Goal: Task Accomplishment & Management: Use online tool/utility

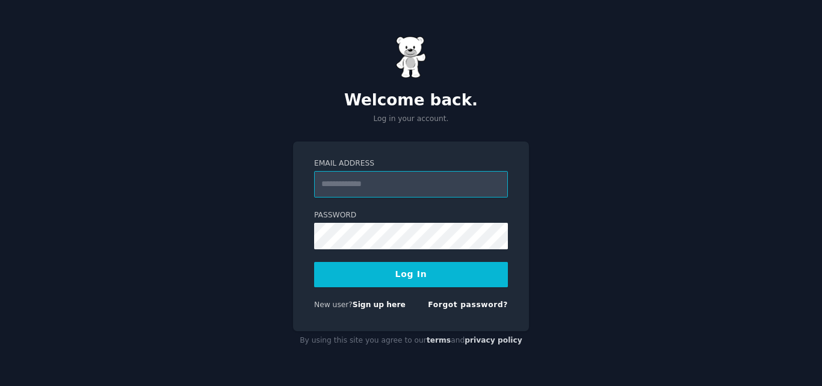
paste input "**********"
type input "**********"
click at [407, 273] on button "Log In" at bounding box center [411, 274] width 194 height 25
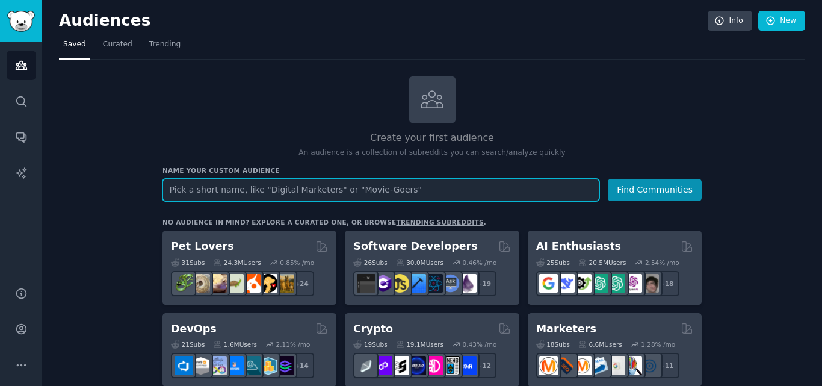
click at [344, 192] on input "text" at bounding box center [381, 190] width 437 height 22
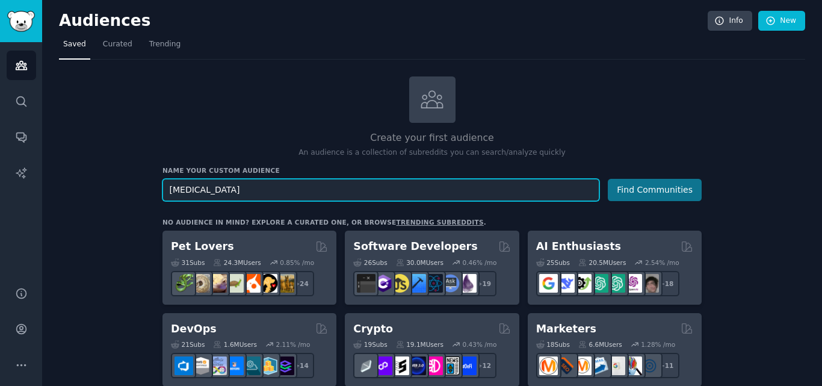
type input "hair extensions"
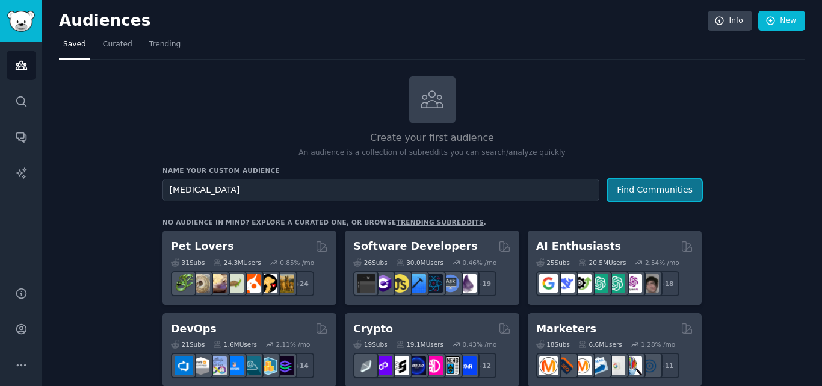
click at [666, 184] on button "Find Communities" at bounding box center [655, 190] width 94 height 22
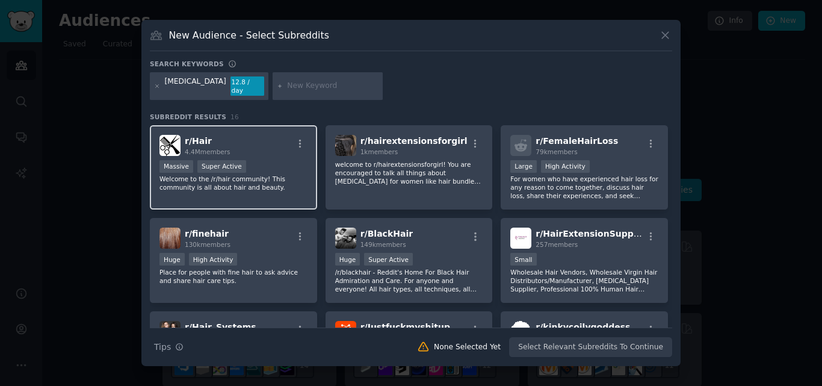
click at [238, 136] on div "r/ Hair 4.4M members" at bounding box center [234, 145] width 148 height 21
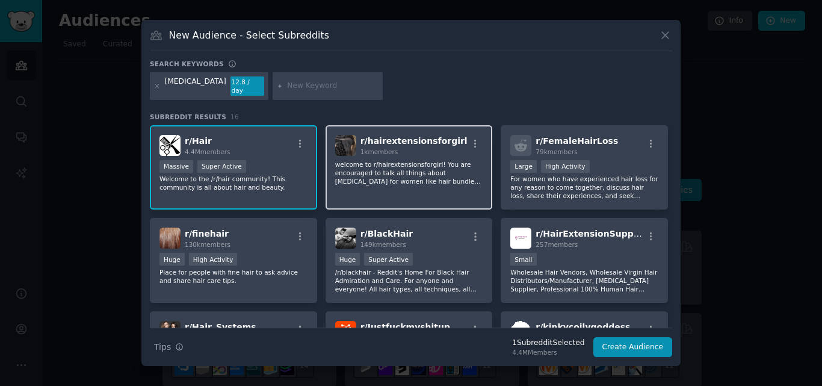
click at [443, 148] on div "1k members" at bounding box center [414, 152] width 107 height 8
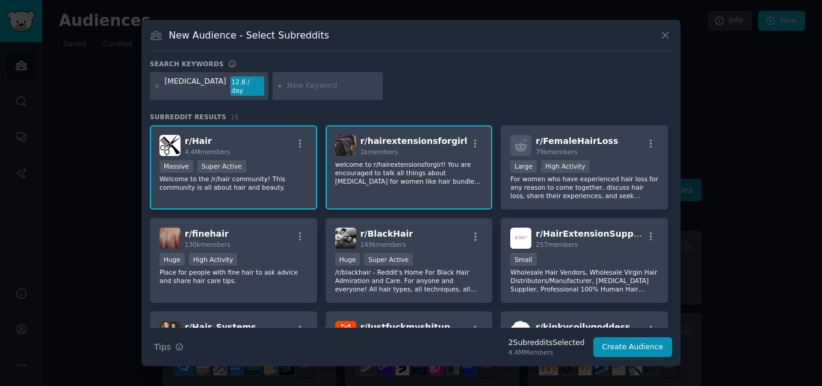
click at [285, 160] on div "Massive Super Active" at bounding box center [234, 167] width 148 height 15
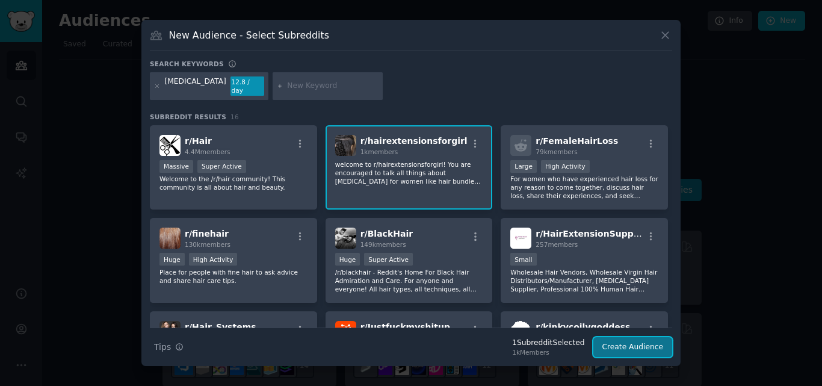
click at [621, 337] on button "Create Audience" at bounding box center [633, 347] width 79 height 20
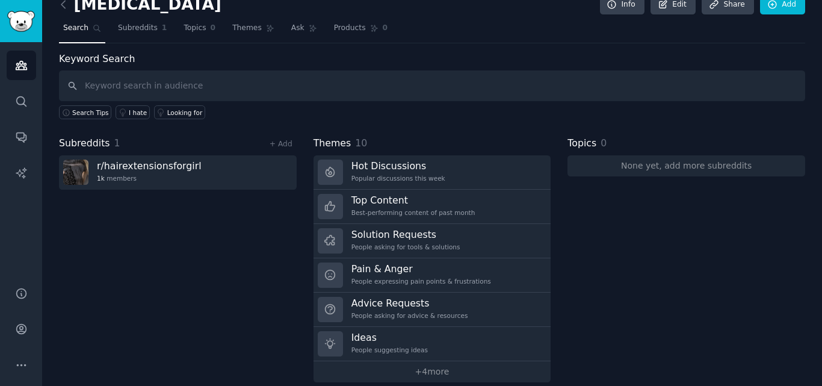
scroll to position [30, 0]
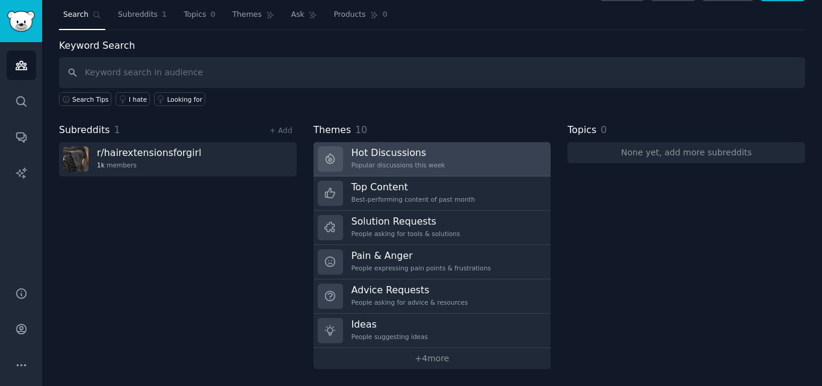
click at [449, 154] on link "Hot Discussions Popular discussions this week" at bounding box center [433, 159] width 238 height 34
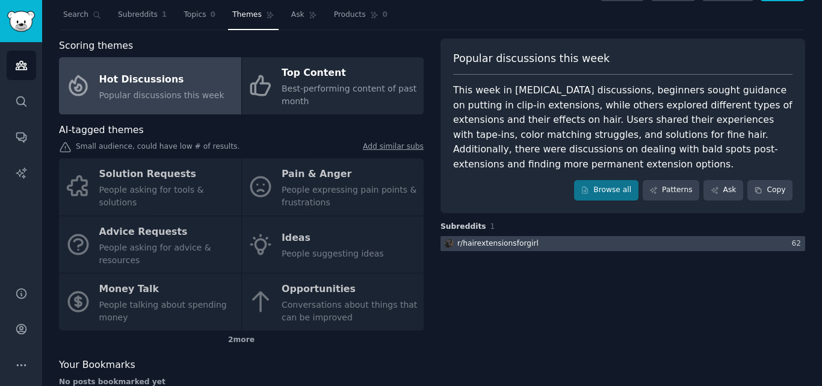
click at [500, 246] on div "r/ hairextensionsforgirl" at bounding box center [498, 243] width 81 height 11
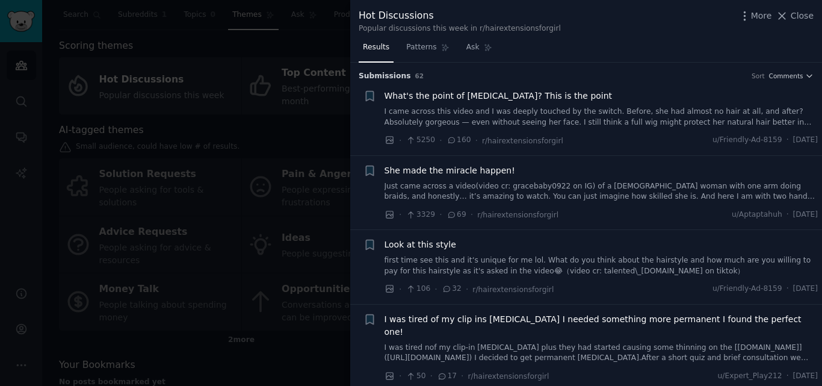
click at [486, 101] on span "What's the point of hair extensions? This is the point" at bounding box center [499, 96] width 228 height 13
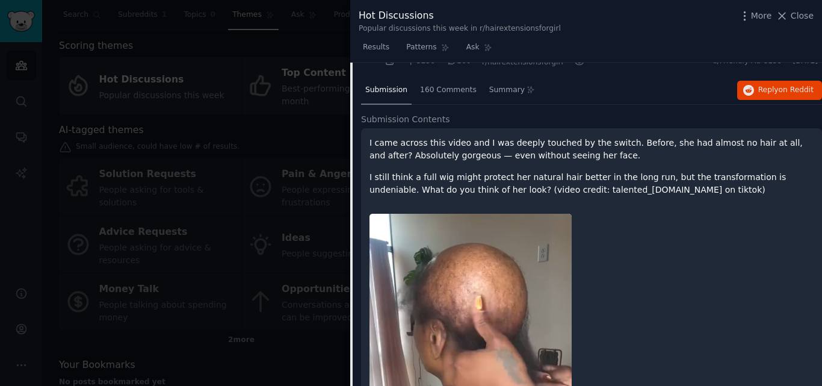
scroll to position [19, 0]
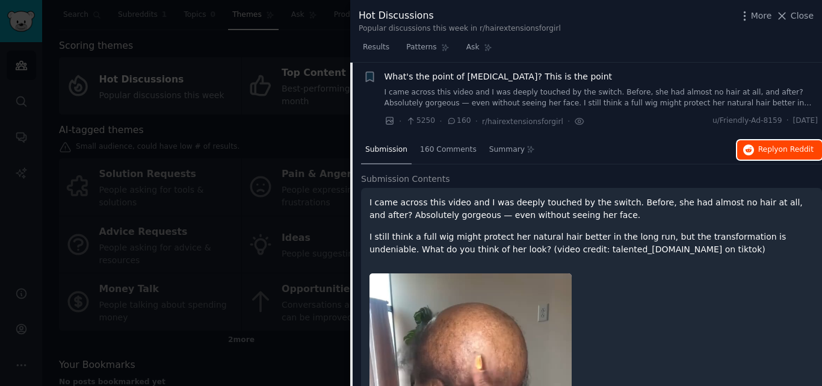
click at [769, 146] on span "Reply on Reddit" at bounding box center [786, 149] width 55 height 11
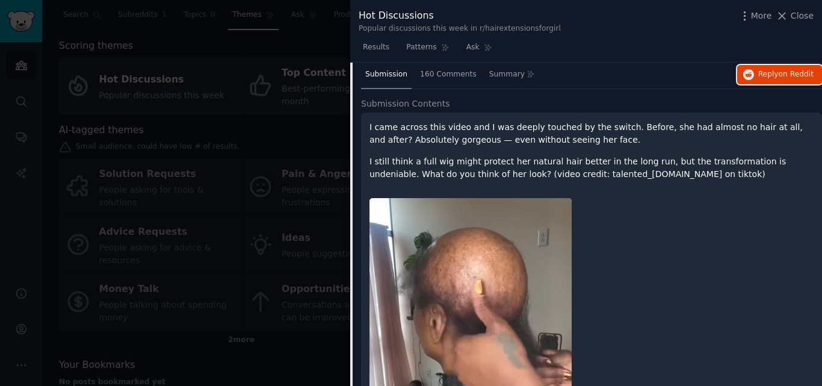
scroll to position [0, 0]
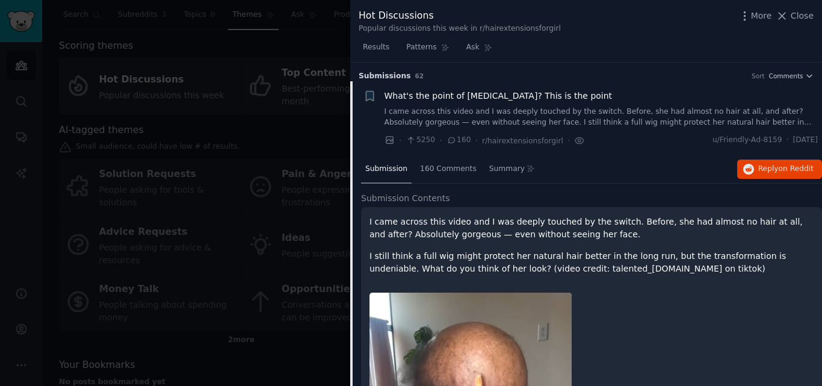
click at [804, 7] on div "Hot Discussions Popular discussions this week in r/hairextensionsforgirl More C…" at bounding box center [586, 19] width 472 height 38
click at [801, 17] on span "Close" at bounding box center [802, 16] width 23 height 13
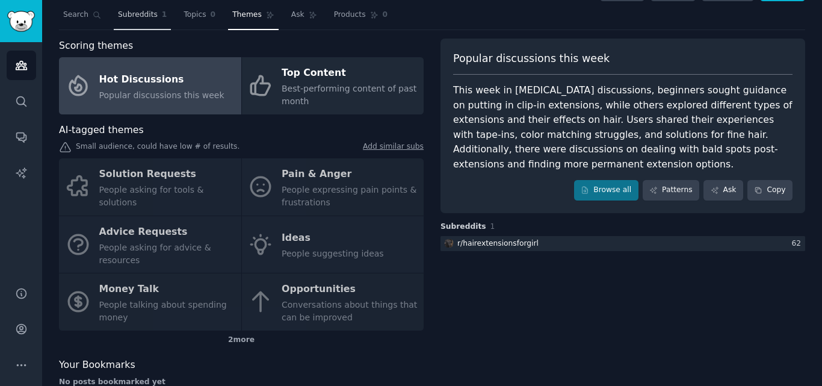
click at [145, 17] on span "Subreddits" at bounding box center [138, 15] width 40 height 11
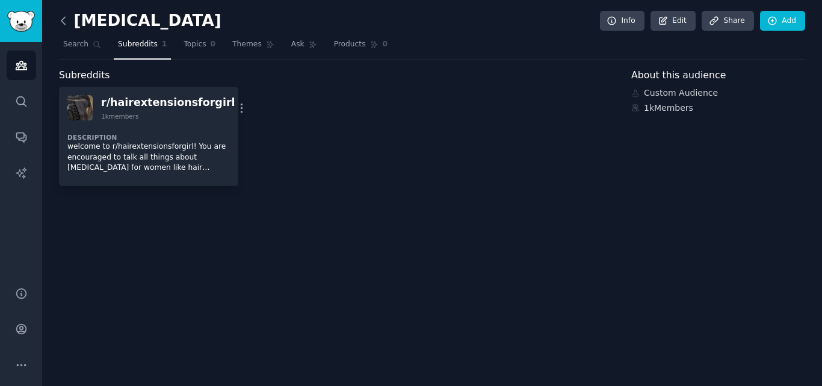
click at [64, 21] on icon at bounding box center [63, 20] width 13 height 13
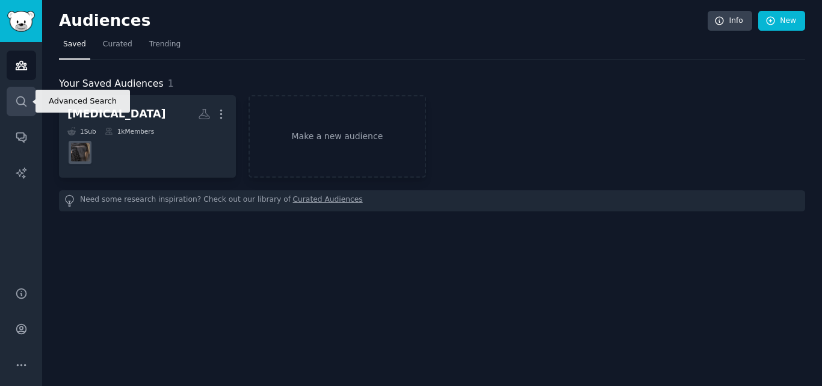
click at [17, 107] on icon "Sidebar" at bounding box center [21, 101] width 13 height 13
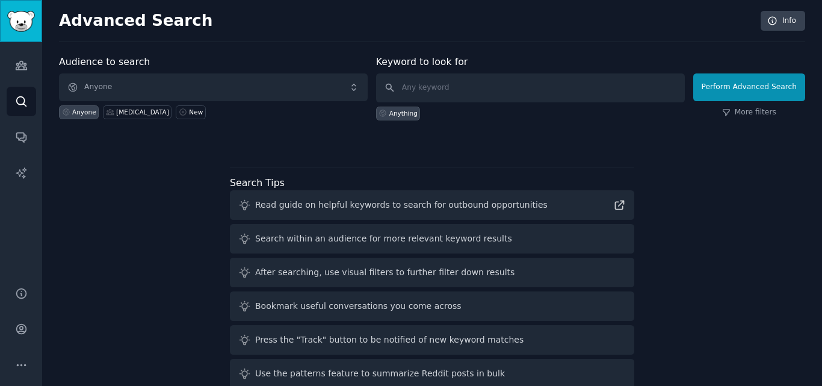
click at [22, 26] on img "Sidebar" at bounding box center [21, 21] width 28 height 21
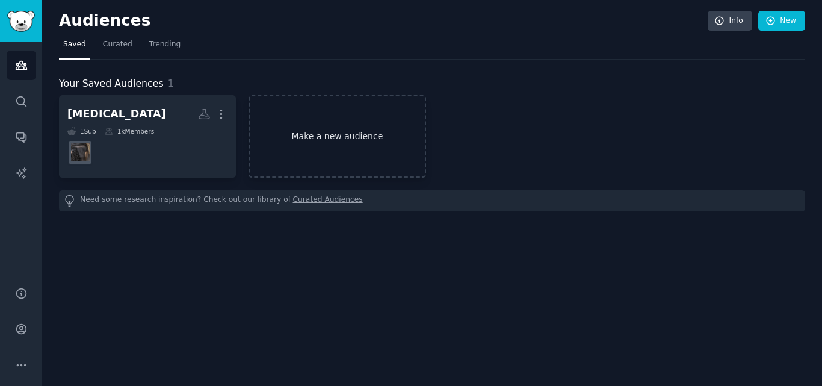
click at [384, 143] on link "Make a new audience" at bounding box center [337, 136] width 177 height 82
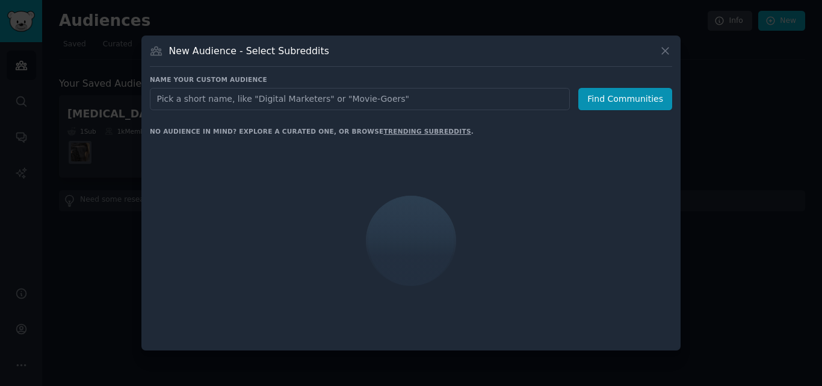
click at [367, 102] on input "text" at bounding box center [360, 99] width 420 height 22
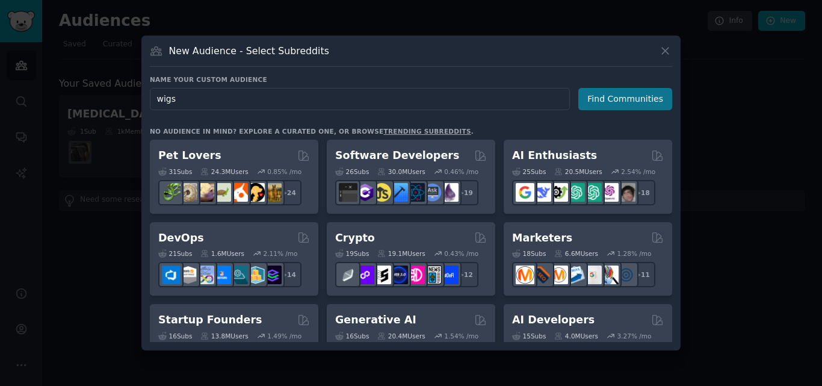
type input "wigs"
click at [604, 98] on button "Find Communities" at bounding box center [626, 99] width 94 height 22
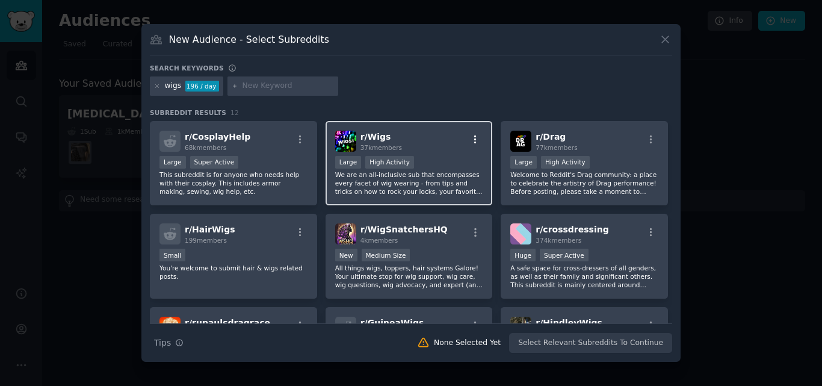
click at [474, 135] on icon "button" at bounding box center [475, 139] width 2 height 8
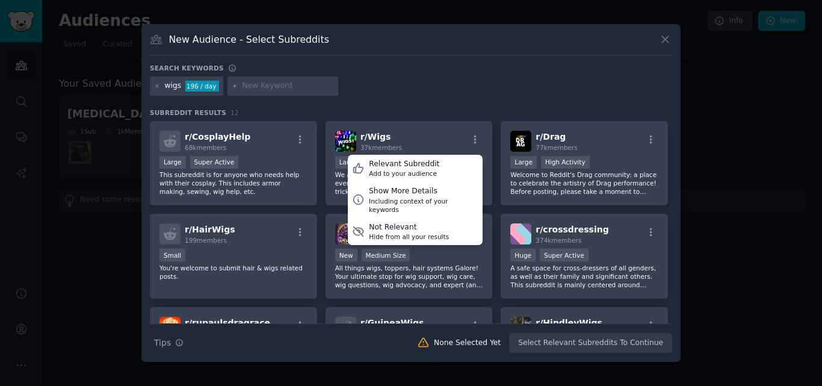
click at [745, 160] on div at bounding box center [411, 193] width 822 height 386
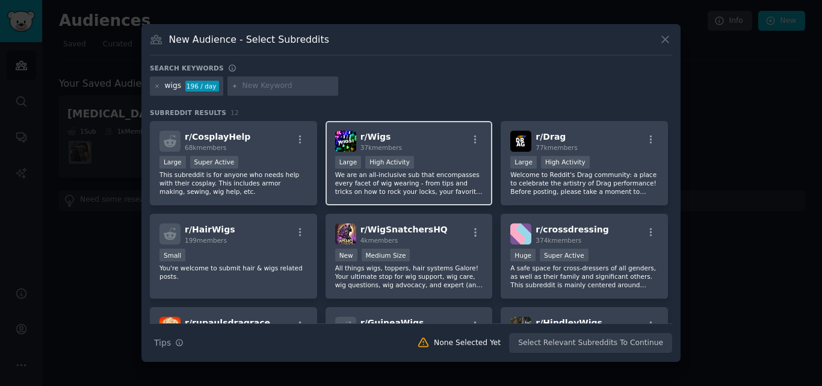
click at [394, 137] on h2 "r/ Wigs 37k members" at bounding box center [382, 141] width 42 height 21
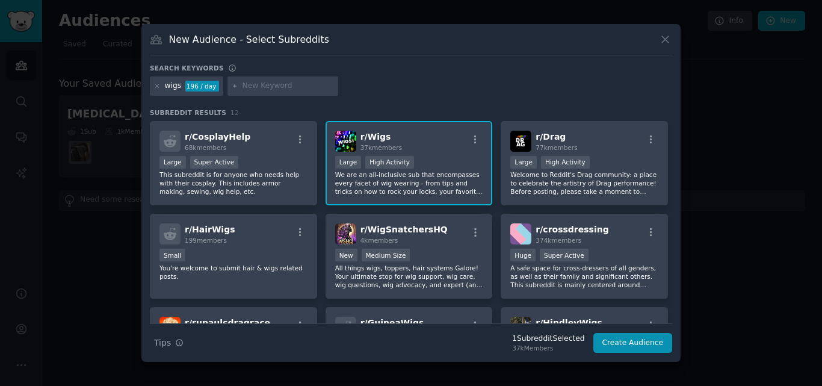
drag, startPoint x: 394, startPoint y: 137, endPoint x: 822, endPoint y: 160, distance: 428.0
click at [822, 159] on div at bounding box center [411, 193] width 822 height 386
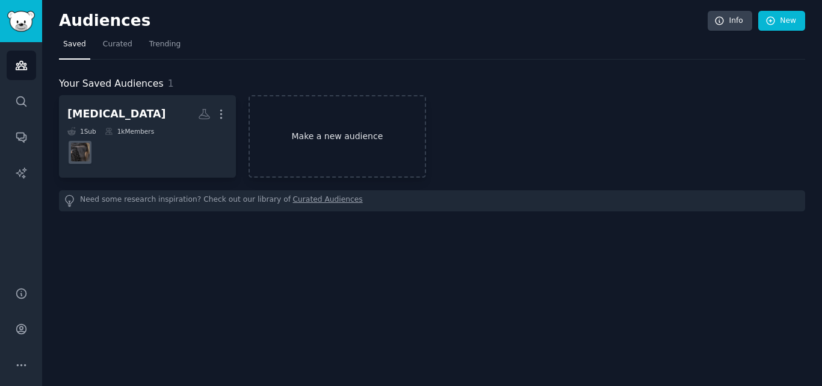
click at [321, 155] on link "Make a new audience" at bounding box center [337, 136] width 177 height 82
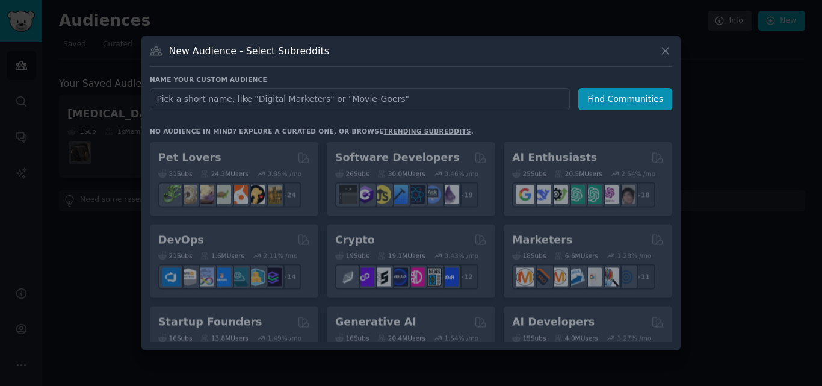
click at [334, 98] on input "text" at bounding box center [360, 99] width 420 height 22
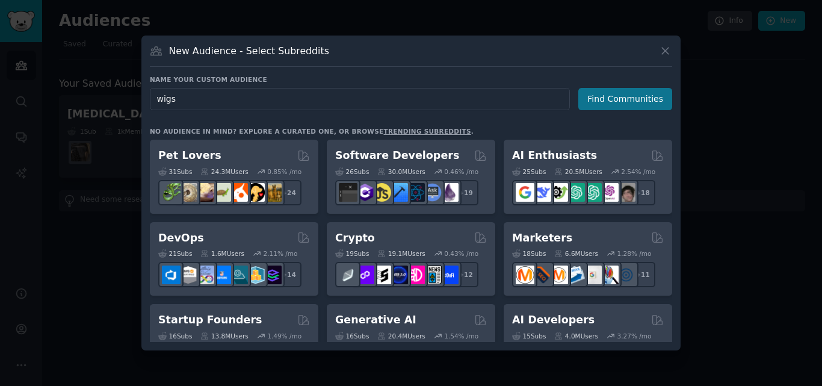
type input "wigs"
click at [639, 105] on button "Find Communities" at bounding box center [626, 99] width 94 height 22
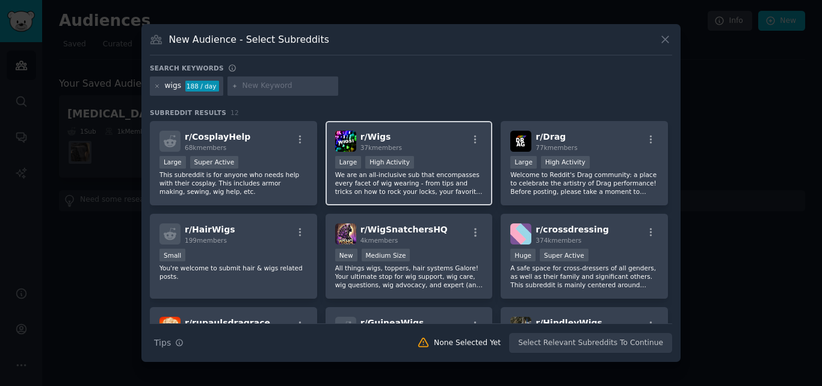
click at [422, 150] on div "r/ Wigs 37k members" at bounding box center [409, 141] width 148 height 21
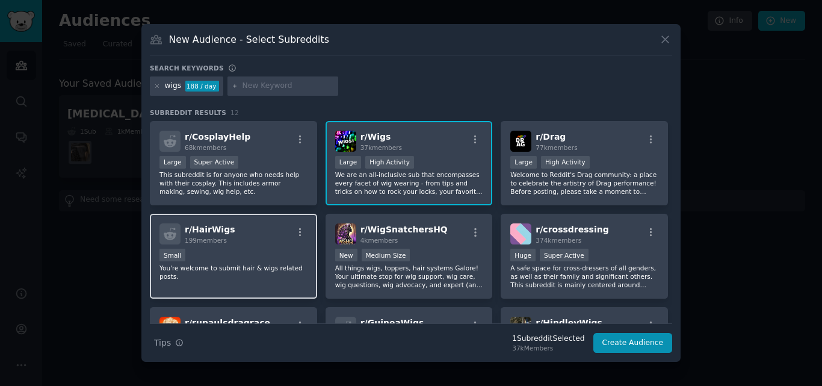
click at [261, 229] on div "r/ HairWigs 199 members" at bounding box center [234, 233] width 148 height 21
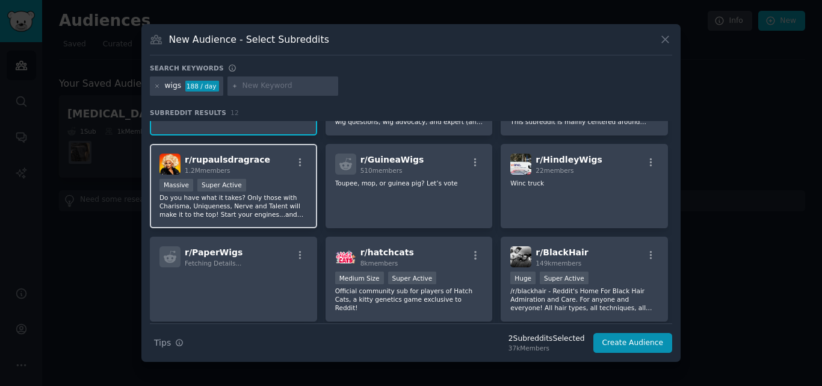
scroll to position [203, 0]
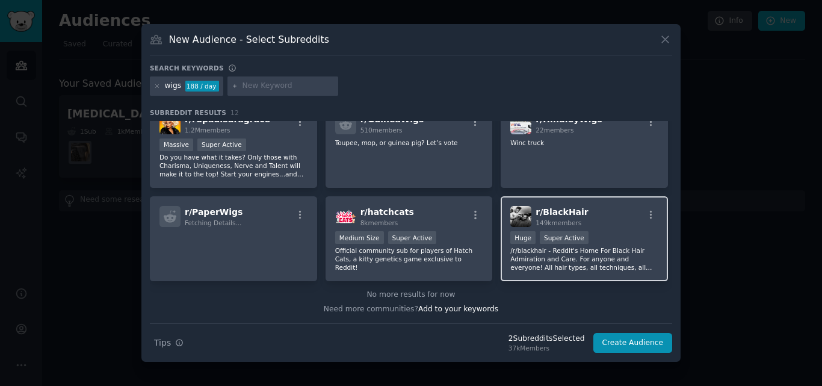
click at [621, 231] on div "r/ BlackHair 149k members >= 95th percentile for submissions / day Huge Super A…" at bounding box center [584, 238] width 167 height 85
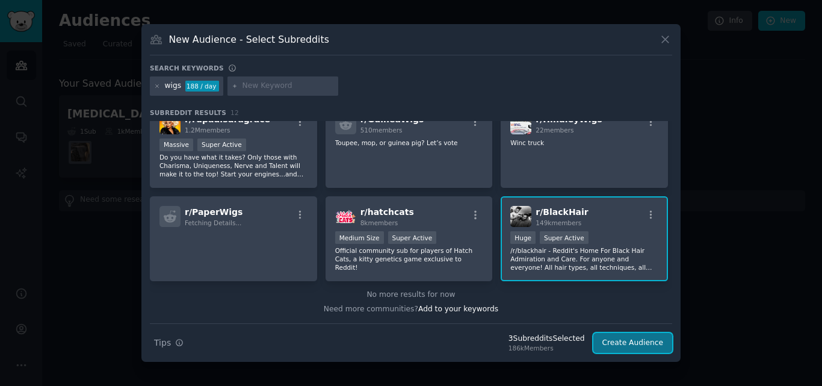
click at [637, 337] on button "Create Audience" at bounding box center [633, 343] width 79 height 20
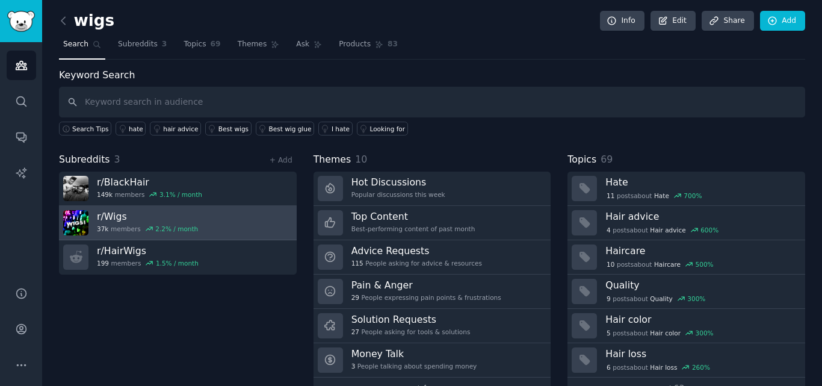
click at [117, 214] on h3 "r/ Wigs" at bounding box center [147, 216] width 101 height 13
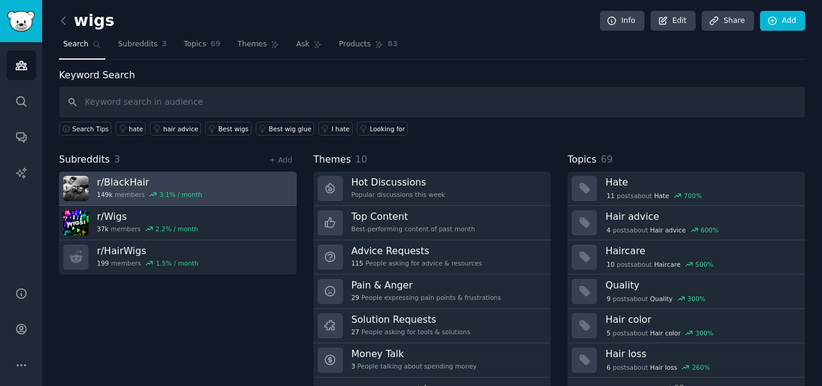
click at [129, 184] on h3 "r/ BlackHair" at bounding box center [149, 182] width 105 height 13
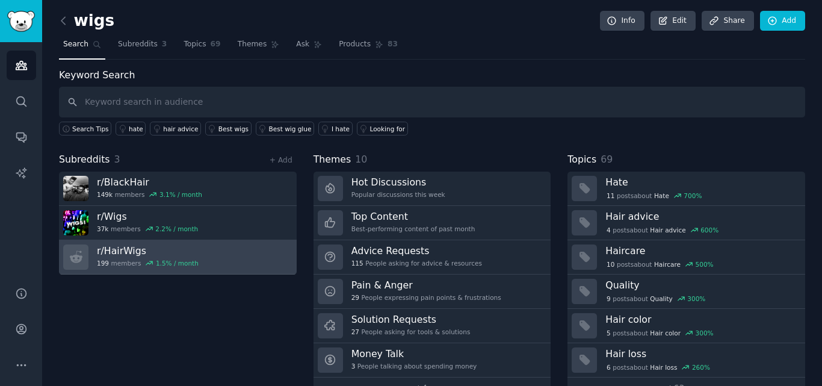
click at [131, 251] on h3 "r/ HairWigs" at bounding box center [148, 250] width 102 height 13
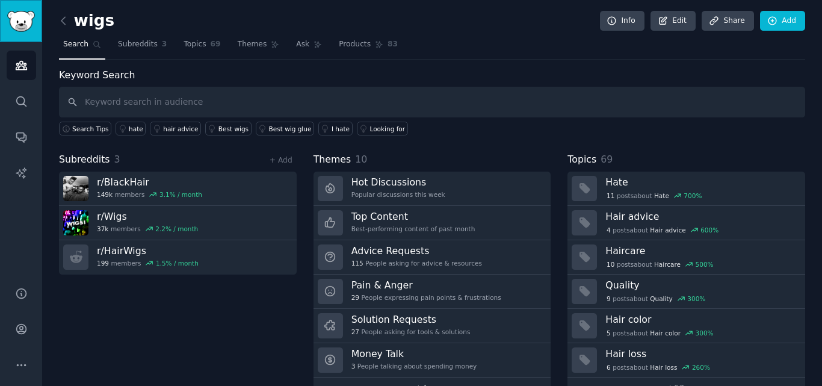
click at [25, 26] on img "Sidebar" at bounding box center [21, 21] width 28 height 21
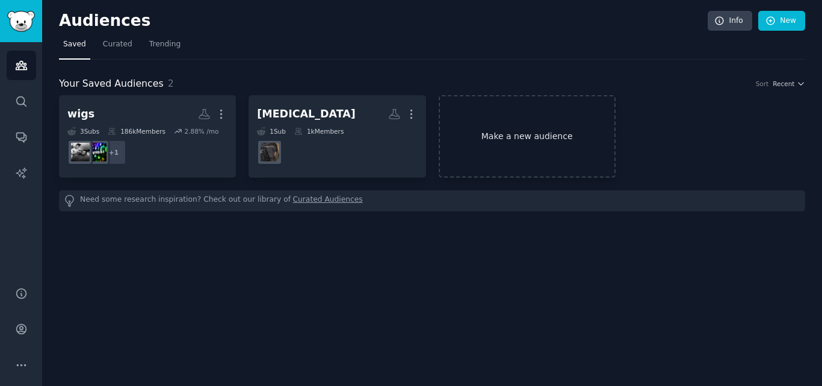
click at [505, 138] on link "Make a new audience" at bounding box center [527, 136] width 177 height 82
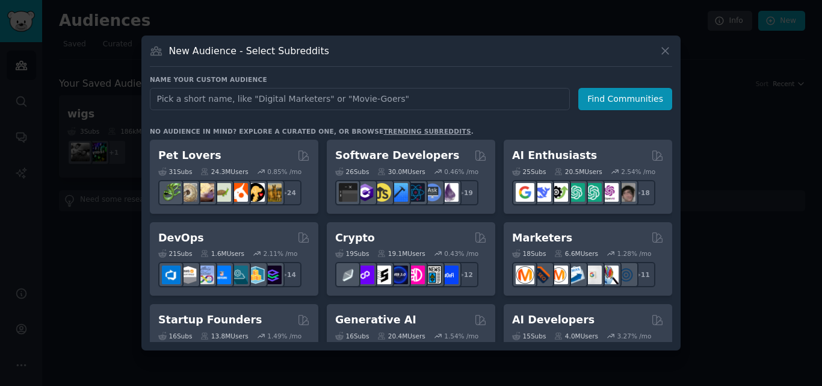
click at [306, 91] on input "text" at bounding box center [360, 99] width 420 height 22
type input "closure and frontal"
click button "Find Communities" at bounding box center [626, 99] width 94 height 22
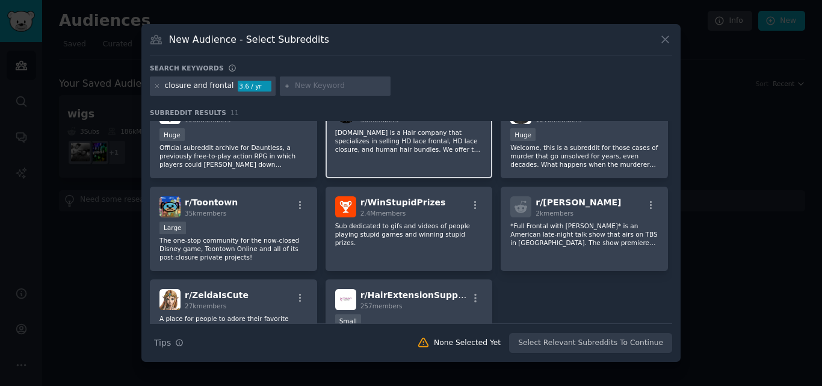
scroll to position [181, 0]
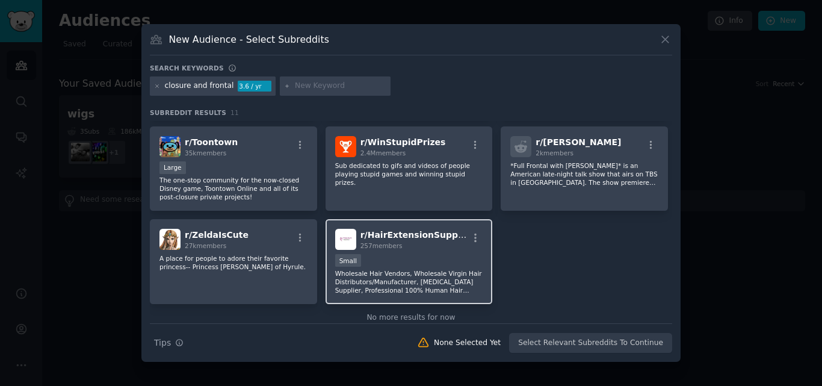
click at [417, 251] on div "r/ HairExtensionSupplier 257 members Small Wholesale Hair Vendors, Wholesale Vi…" at bounding box center [409, 261] width 167 height 85
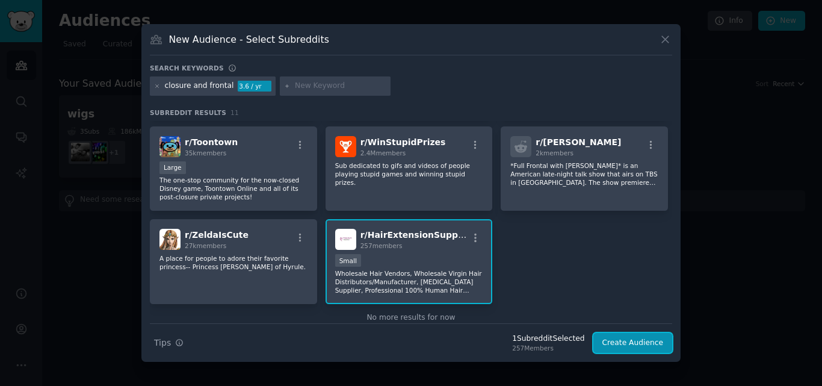
drag, startPoint x: 633, startPoint y: 343, endPoint x: 656, endPoint y: 332, distance: 25.9
click at [632, 344] on button "Create Audience" at bounding box center [633, 343] width 79 height 20
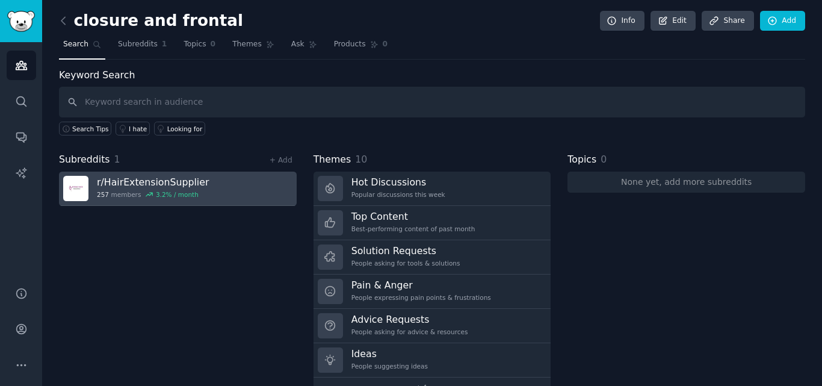
click at [163, 180] on h3 "r/ HairExtensionSupplier" at bounding box center [153, 182] width 112 height 13
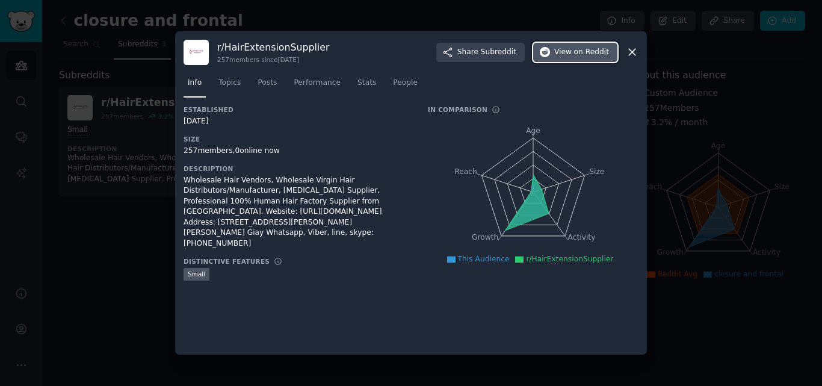
click at [567, 49] on span "View on Reddit" at bounding box center [581, 52] width 55 height 11
click at [632, 54] on icon at bounding box center [632, 52] width 13 height 13
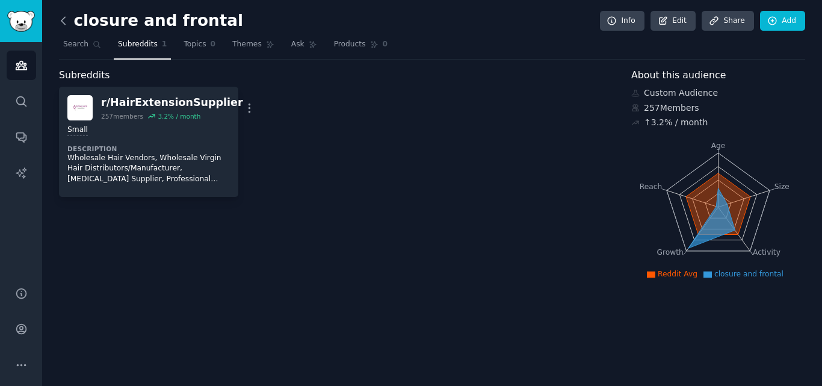
click at [63, 17] on icon at bounding box center [63, 20] width 13 height 13
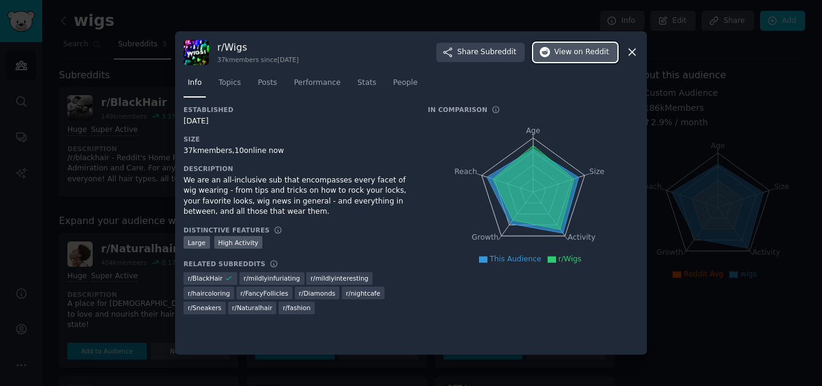
click at [558, 50] on span "View on Reddit" at bounding box center [581, 52] width 55 height 11
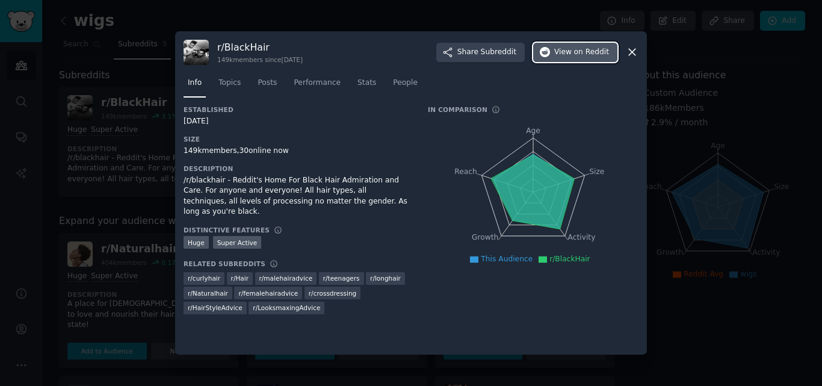
click at [551, 51] on icon "button" at bounding box center [545, 52] width 11 height 11
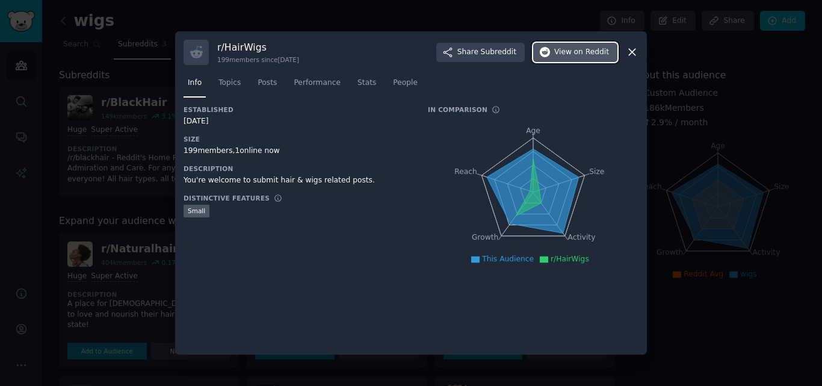
click at [573, 58] on button "View on Reddit" at bounding box center [575, 52] width 84 height 19
